Goal: Transaction & Acquisition: Purchase product/service

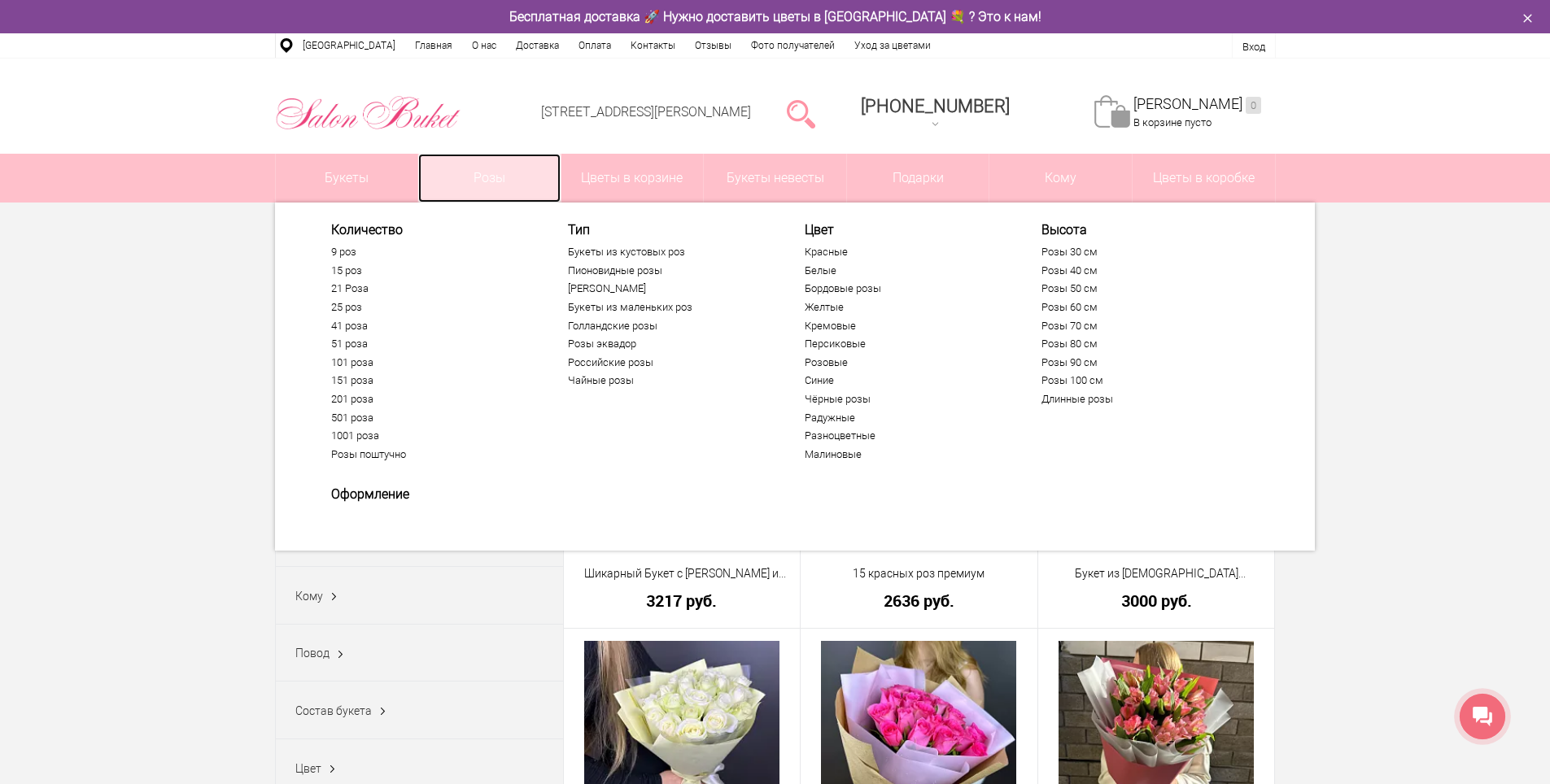
click at [459, 176] on link "Розы" at bounding box center [489, 178] width 143 height 49
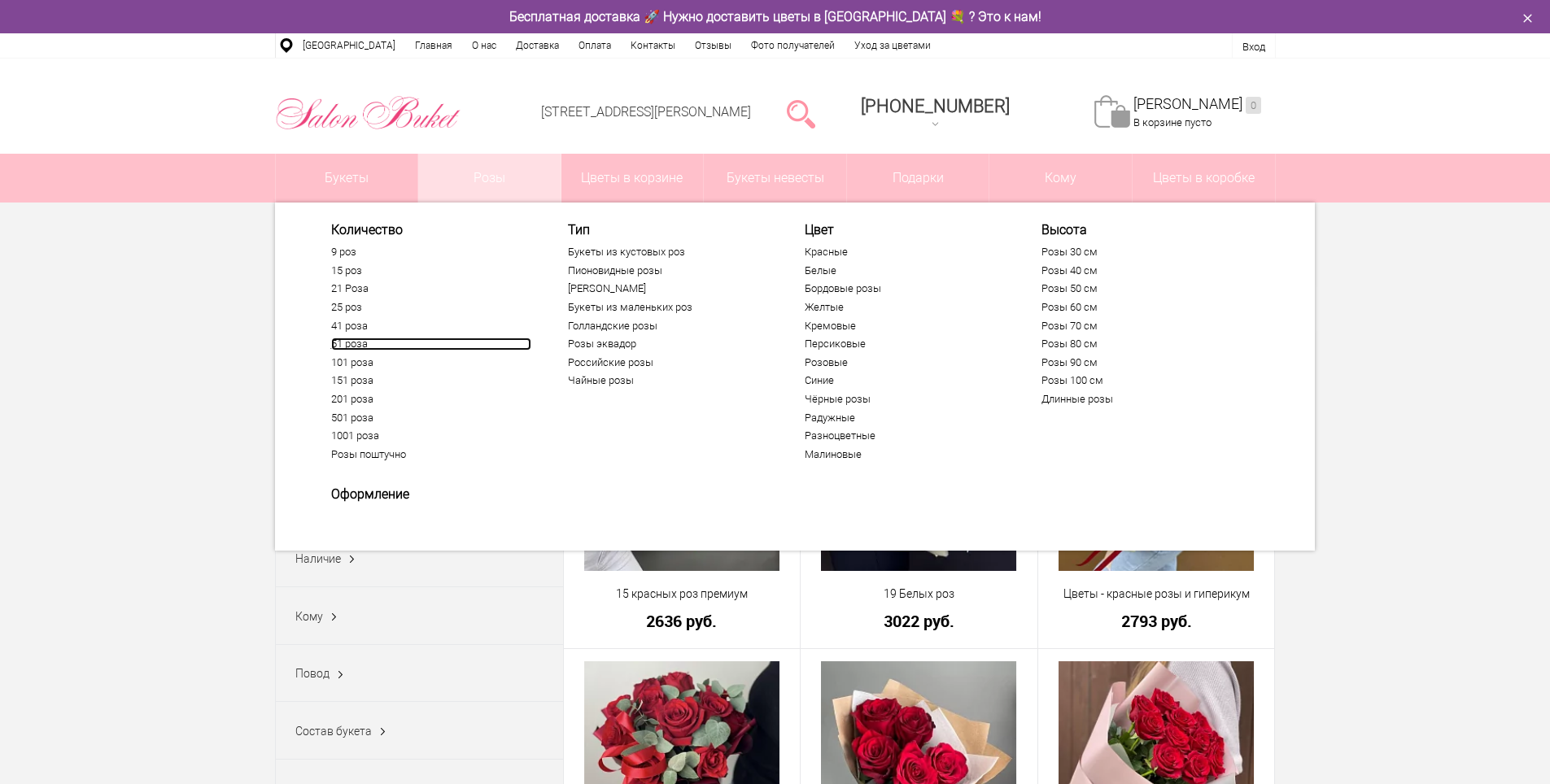
click at [356, 344] on link "51 роза" at bounding box center [431, 343] width 200 height 13
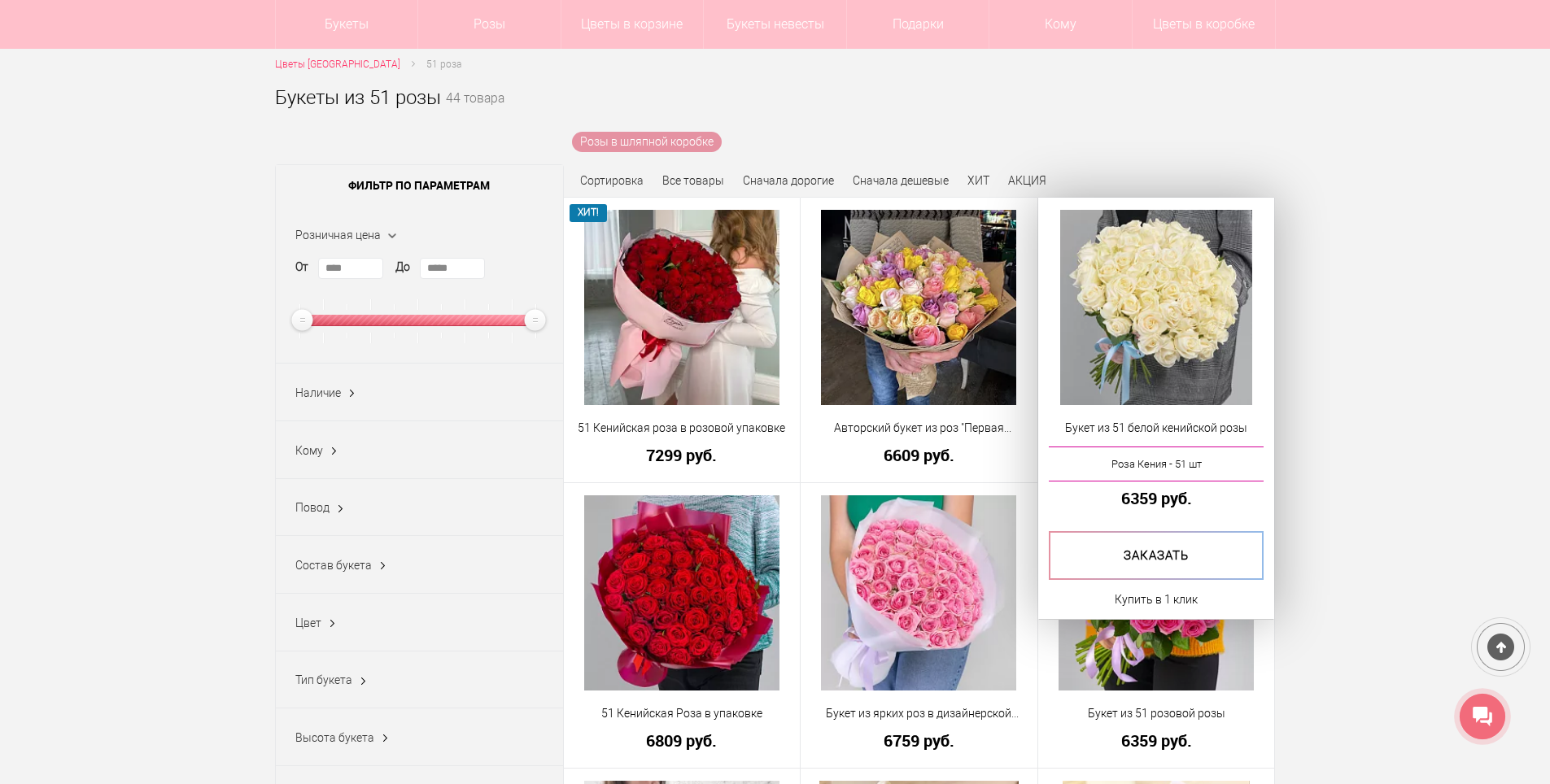
scroll to position [244, 0]
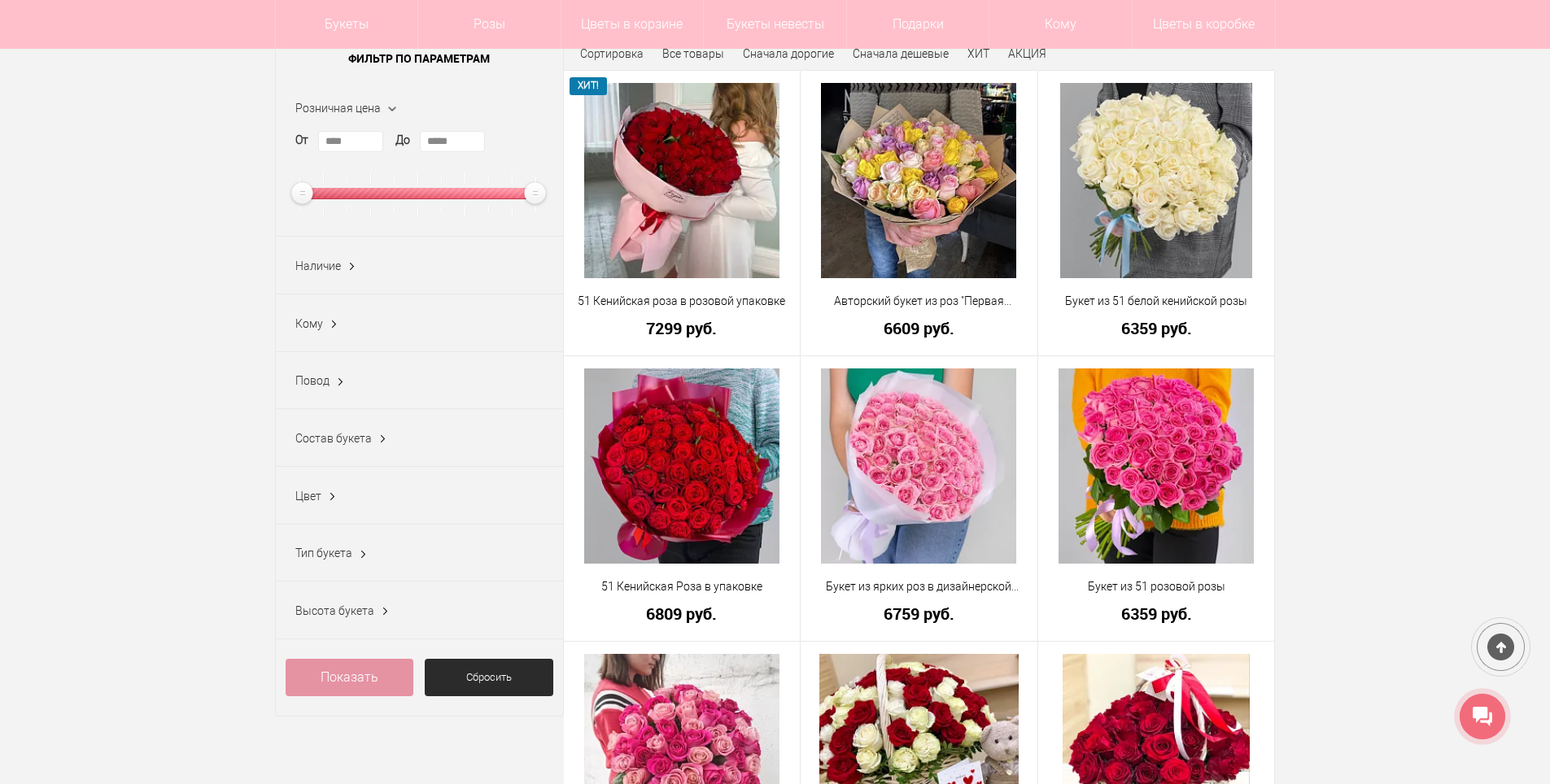
click at [337, 445] on span "Состав букета" at bounding box center [333, 438] width 77 height 13
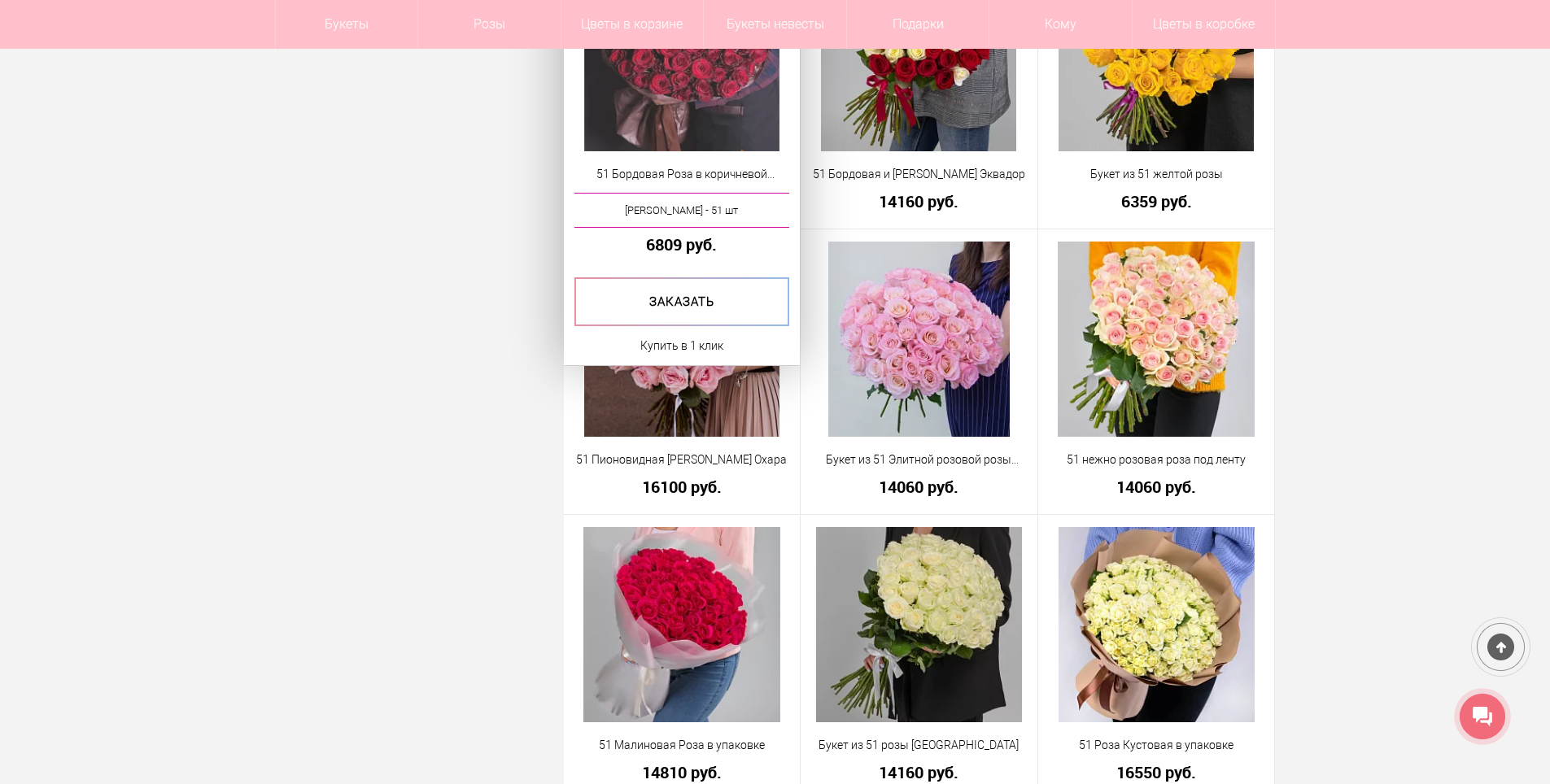
scroll to position [1626, 0]
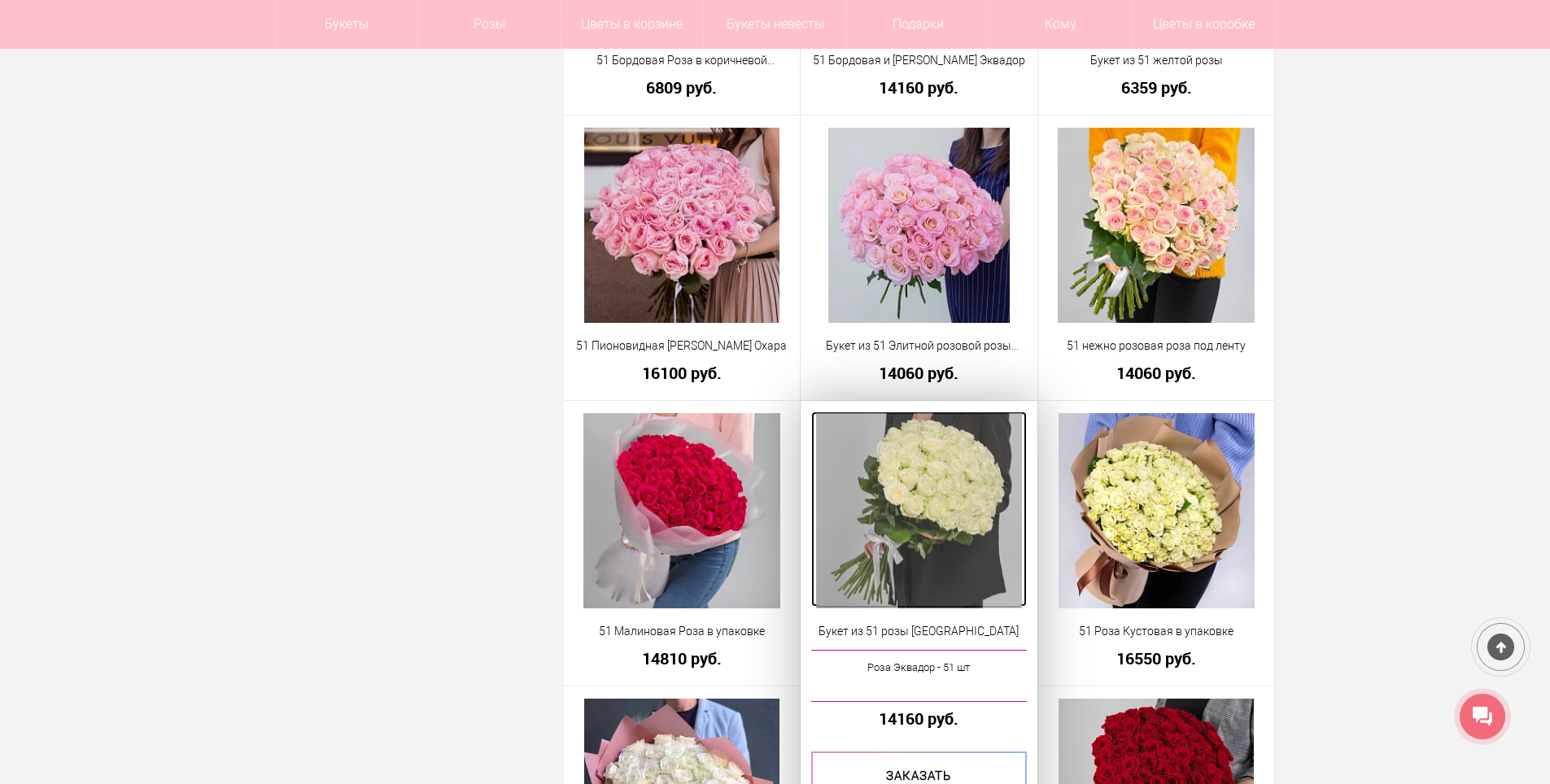
click at [945, 529] on img at bounding box center [918, 510] width 207 height 195
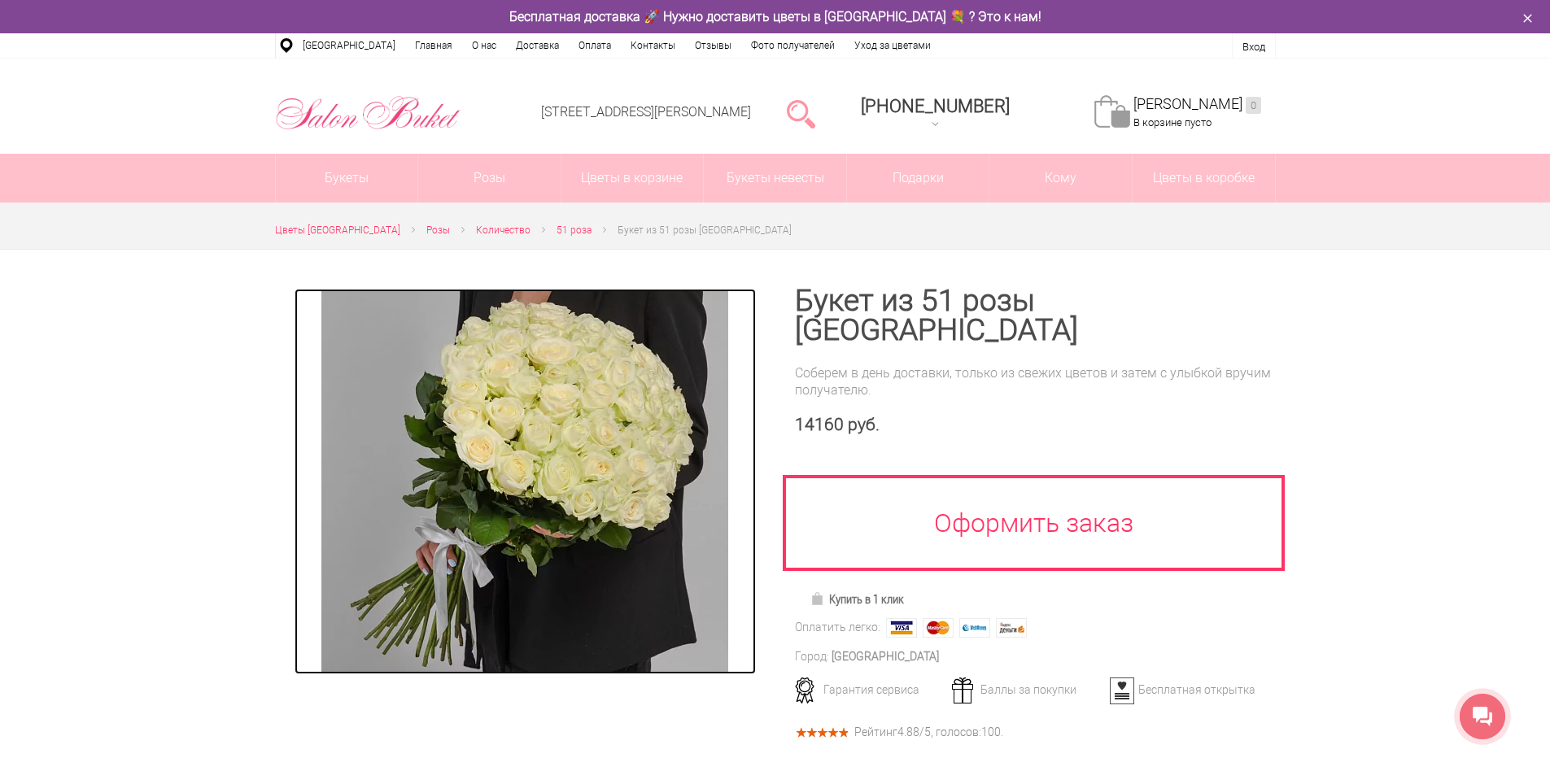
click at [480, 502] on img at bounding box center [525, 481] width 406 height 385
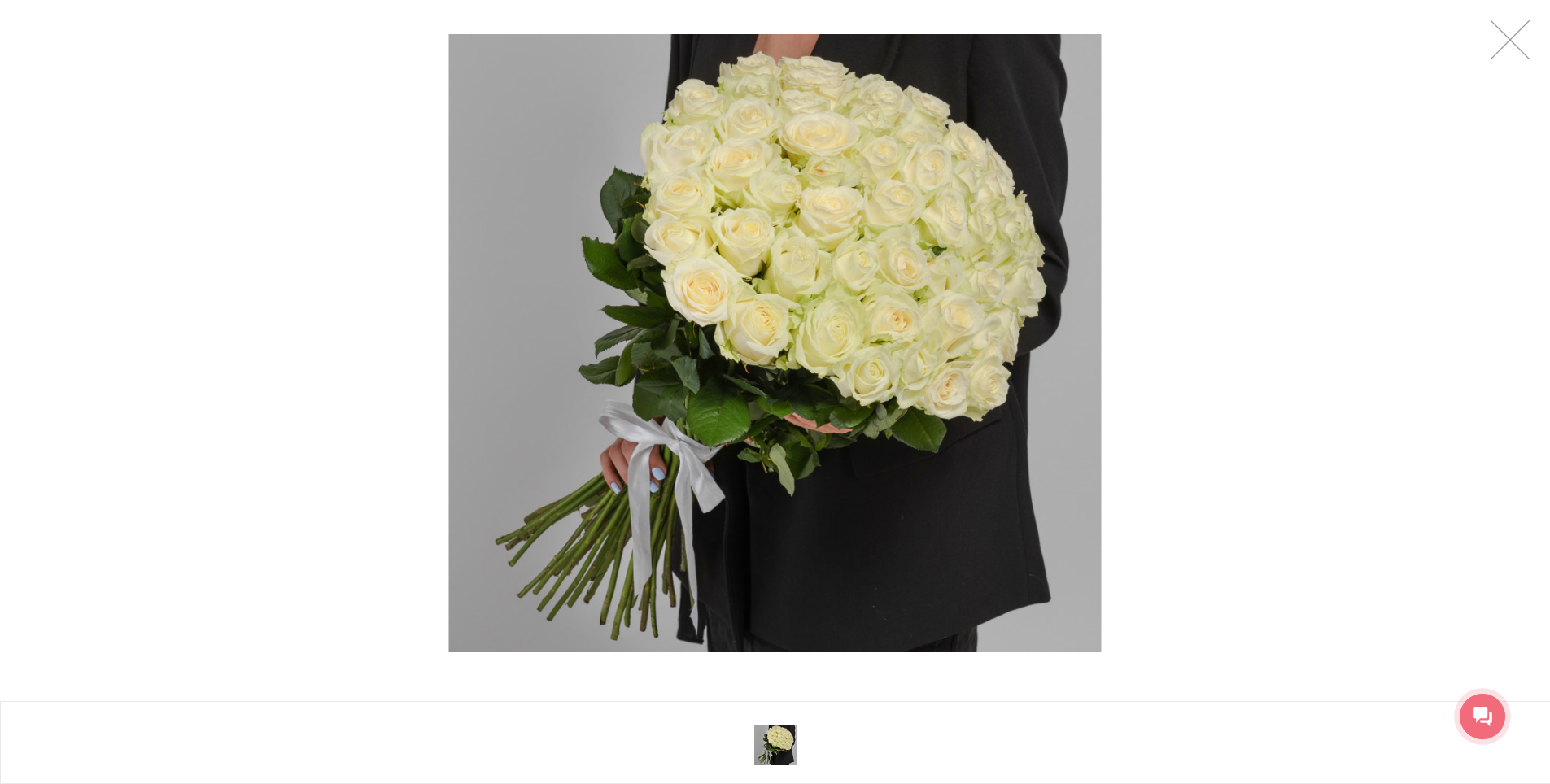
drag, startPoint x: 810, startPoint y: 433, endPoint x: 828, endPoint y: 433, distance: 18.0
